Goal: Task Accomplishment & Management: Manage account settings

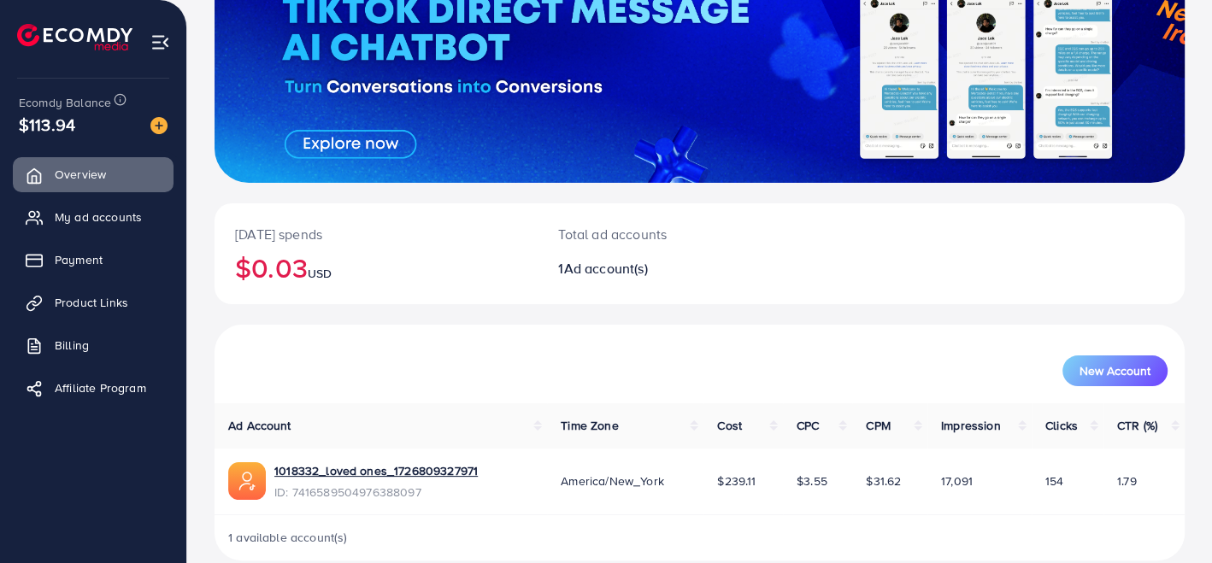
scroll to position [178, 0]
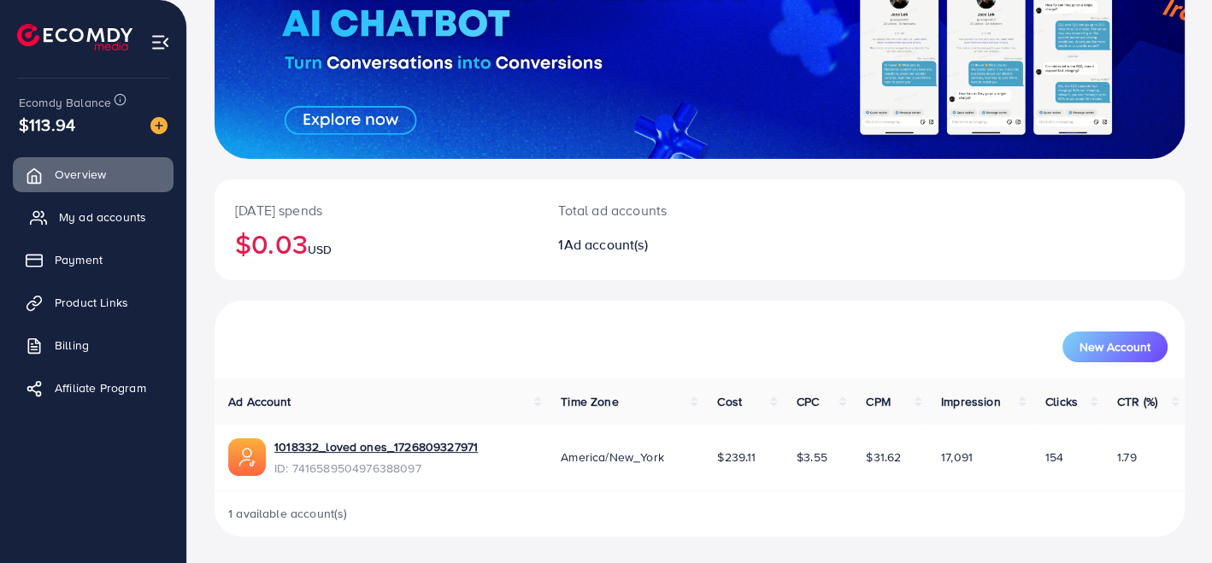
click at [125, 216] on span "My ad accounts" at bounding box center [102, 216] width 87 height 17
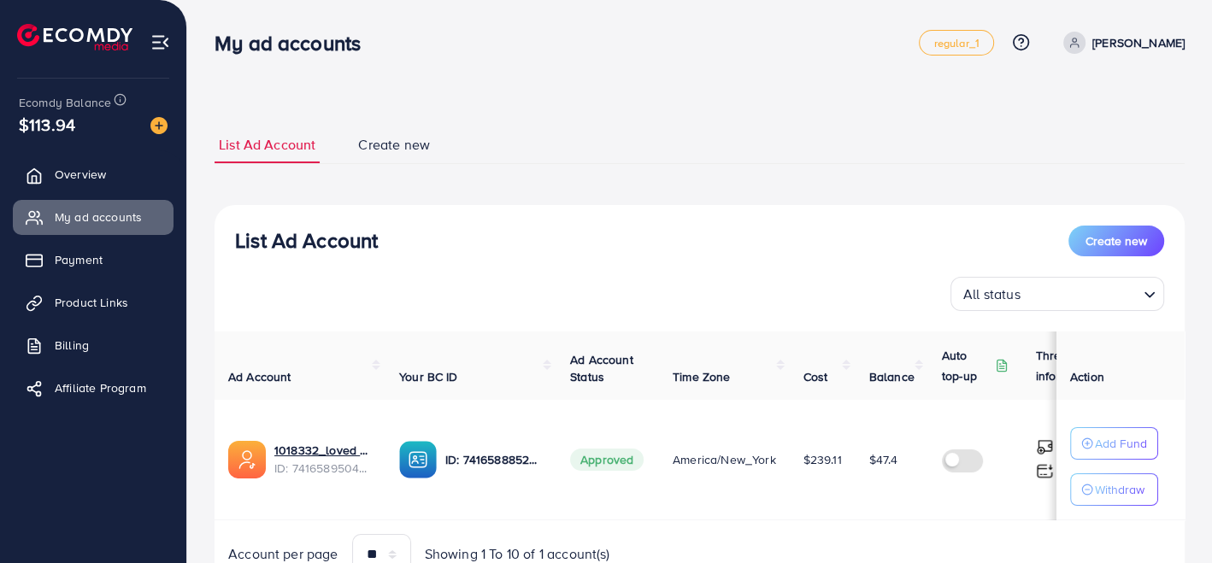
click at [914, 57] on div "My ad accounts regular_1 Help Center Contact Support Plans and Pricing Term and…" at bounding box center [699, 43] width 970 height 48
